Goal: Task Accomplishment & Management: Manage account settings

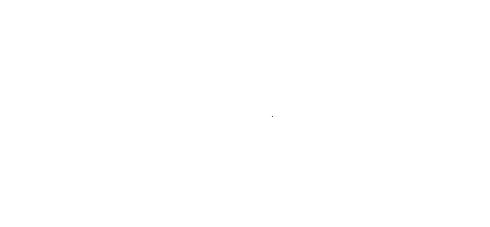
type input "[EMAIL_ADDRESS][DOMAIN_NAME]"
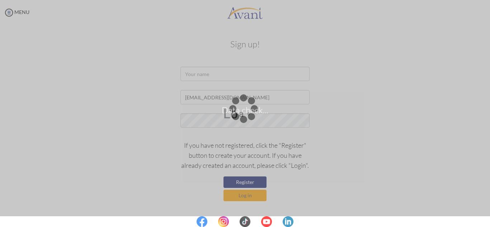
click at [244, 119] on div "Data check..." at bounding box center [245, 114] width 10 height 10
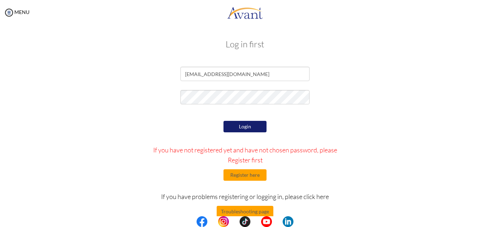
click at [244, 124] on button "Login" at bounding box center [244, 126] width 43 height 11
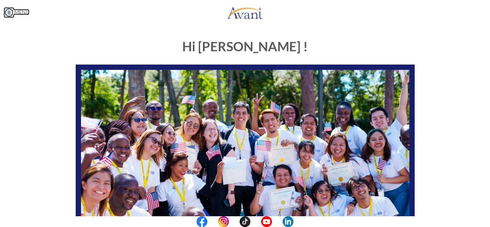
click at [14, 12] on link "MENU" at bounding box center [17, 12] width 26 height 6
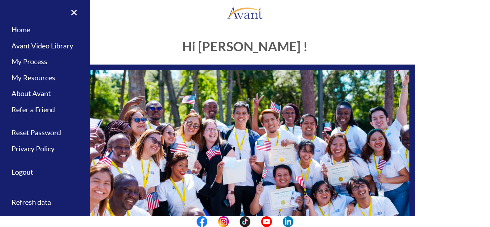
click at [130, 44] on h1 "Hi Lucy !" at bounding box center [245, 46] width 339 height 14
click at [76, 16] on link "×" at bounding box center [70, 12] width 22 height 24
